Goal: Communication & Community: Participate in discussion

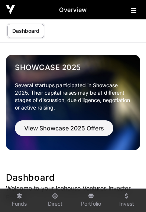
click at [133, 8] on icon at bounding box center [133, 10] width 5 height 6
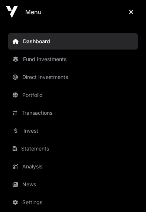
click at [42, 183] on link "News" at bounding box center [73, 184] width 130 height 16
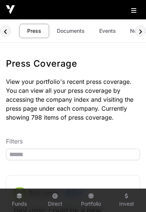
click at [65, 35] on link "Documents" at bounding box center [71, 31] width 38 height 14
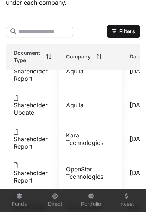
scroll to position [53, 0]
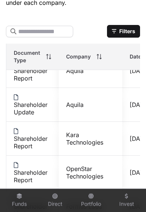
click at [125, 213] on td "[DATE]" at bounding box center [141, 206] width 38 height 34
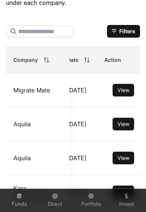
scroll to position [0, 0]
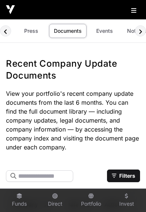
click at [106, 32] on link "Events" at bounding box center [105, 31] width 30 height 14
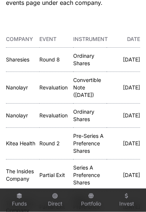
scroll to position [127, 0]
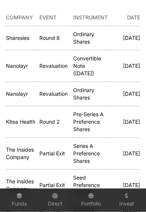
click at [19, 160] on link "The Insides Company" at bounding box center [20, 153] width 28 height 14
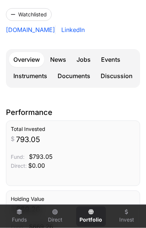
scroll to position [120, 0]
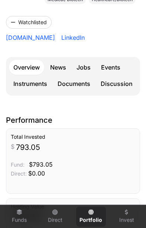
click at [114, 66] on link "Events" at bounding box center [111, 67] width 28 height 15
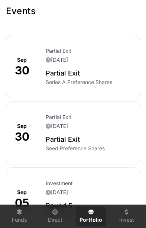
scroll to position [236, 0]
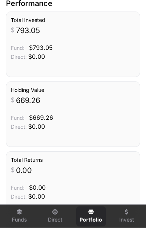
scroll to position [120, 0]
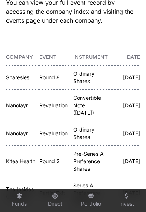
scroll to position [88, 0]
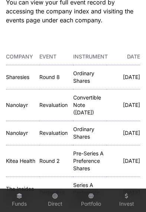
click at [24, 164] on link "Kitea Health" at bounding box center [20, 160] width 29 height 6
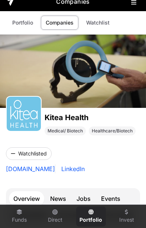
scroll to position [8, 0]
click at [115, 193] on link "Events" at bounding box center [111, 198] width 28 height 15
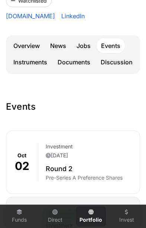
scroll to position [161, 0]
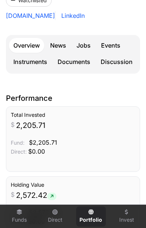
scroll to position [8, 0]
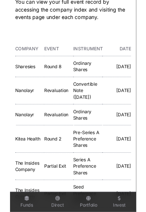
scroll to position [0, 44]
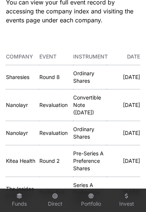
click at [20, 76] on link "Sharesies" at bounding box center [17, 77] width 23 height 6
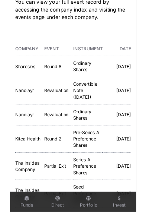
scroll to position [0, 44]
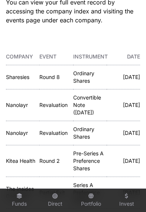
click at [17, 107] on link "Nanolayr" at bounding box center [17, 105] width 22 height 6
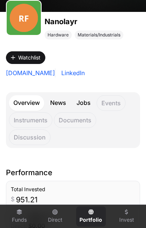
scroll to position [157, 0]
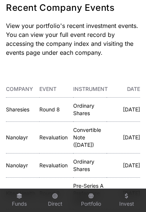
scroll to position [56, 0]
click at [16, 108] on link "Sharesies" at bounding box center [17, 109] width 23 height 6
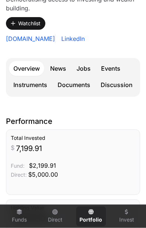
click at [112, 70] on link "Events" at bounding box center [111, 68] width 28 height 15
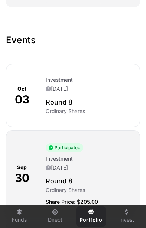
scroll to position [248, 0]
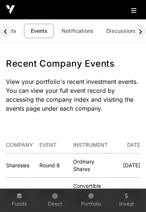
scroll to position [0, 68]
click at [115, 34] on link "Discussions" at bounding box center [122, 31] width 40 height 14
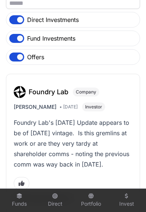
scroll to position [124, 0]
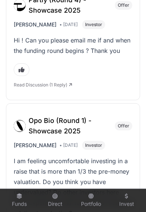
scroll to position [1182, 0]
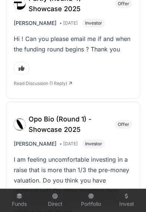
click at [59, 206] on div "I am feeling uncomfortable investing in a raise that is more than 1/3 the pre-m…" at bounding box center [73, 201] width 119 height 94
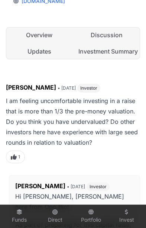
scroll to position [234, 0]
click at [104, 51] on link "Investment Summary" at bounding box center [107, 51] width 66 height 15
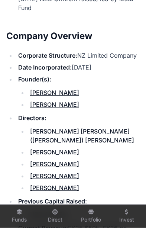
scroll to position [1042, 0]
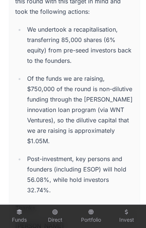
scroll to position [545, 0]
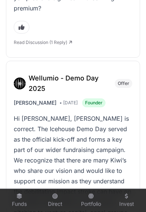
scroll to position [2071, 0]
click at [84, 73] on h3 "Wellumio - Demo Day 2025" at bounding box center [70, 83] width 82 height 21
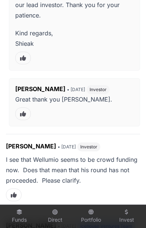
scroll to position [3700, 0]
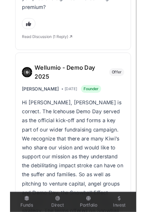
scroll to position [0, 56]
